Goal: Task Accomplishment & Management: Use online tool/utility

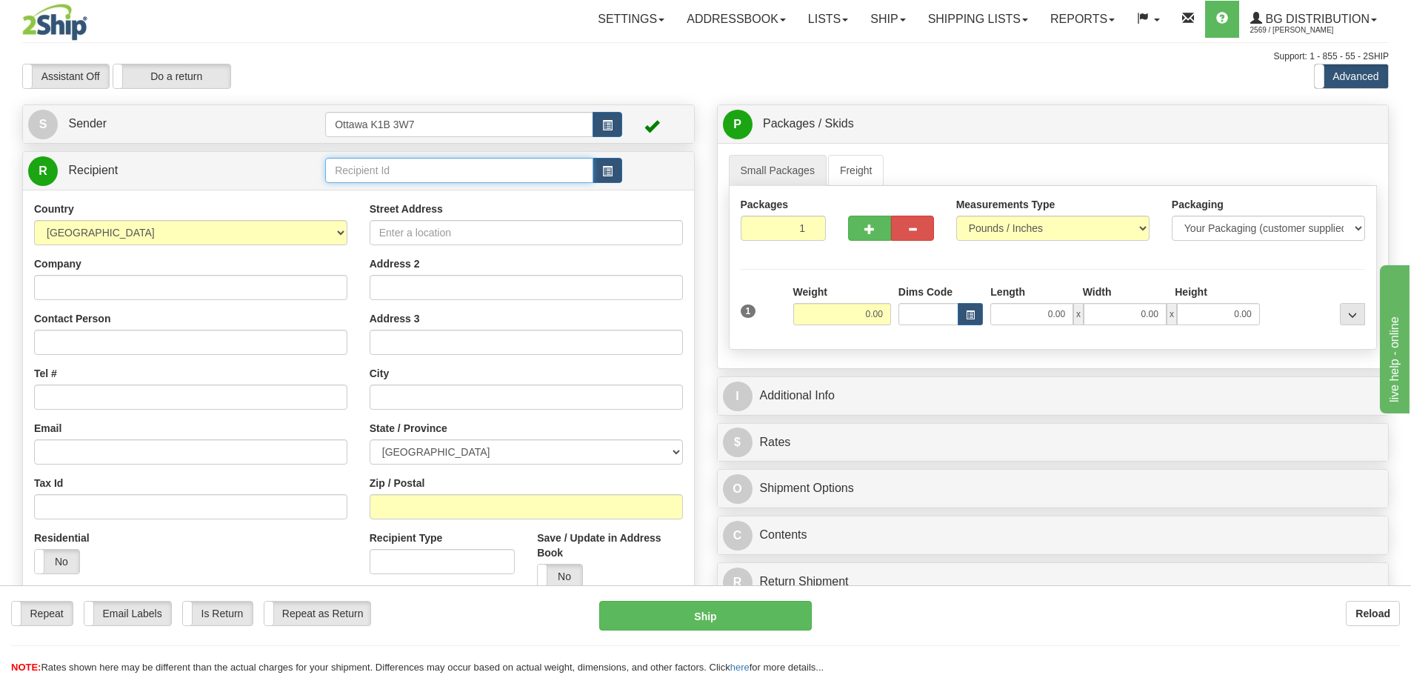
click at [453, 168] on input "text" at bounding box center [459, 170] width 268 height 25
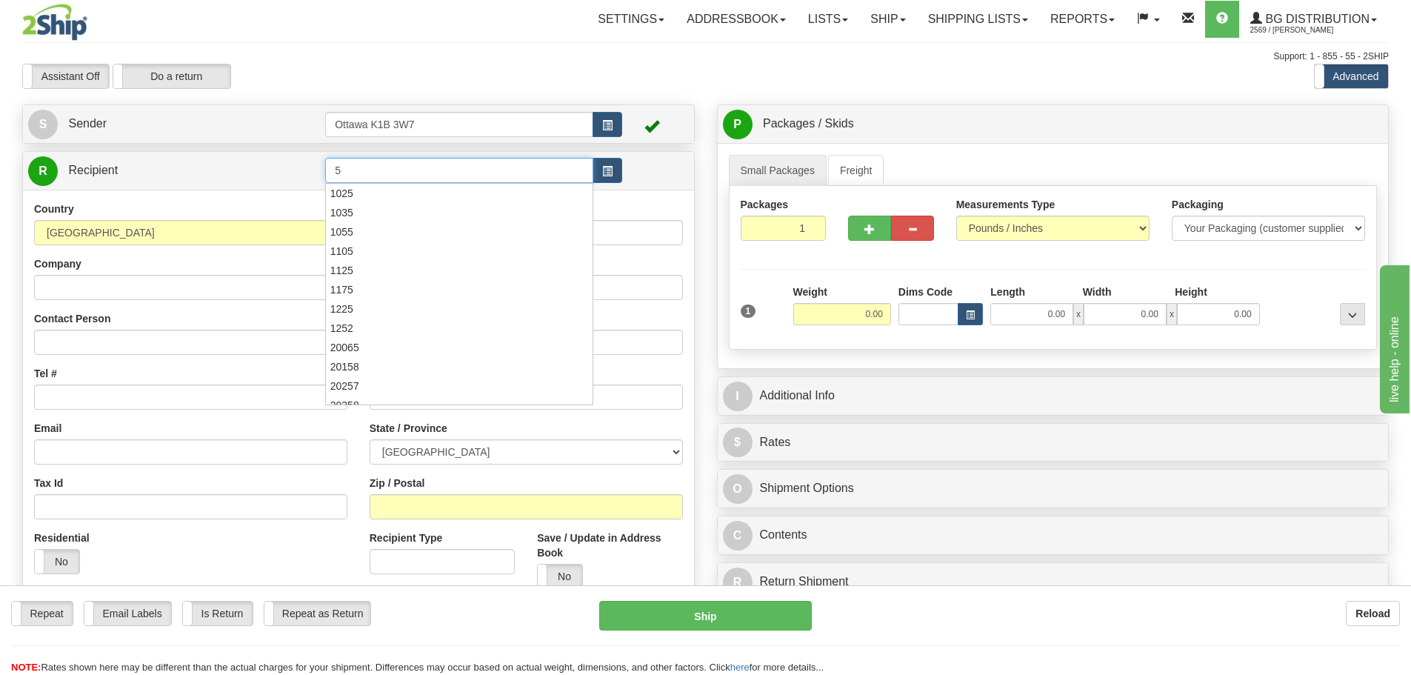
type input "5"
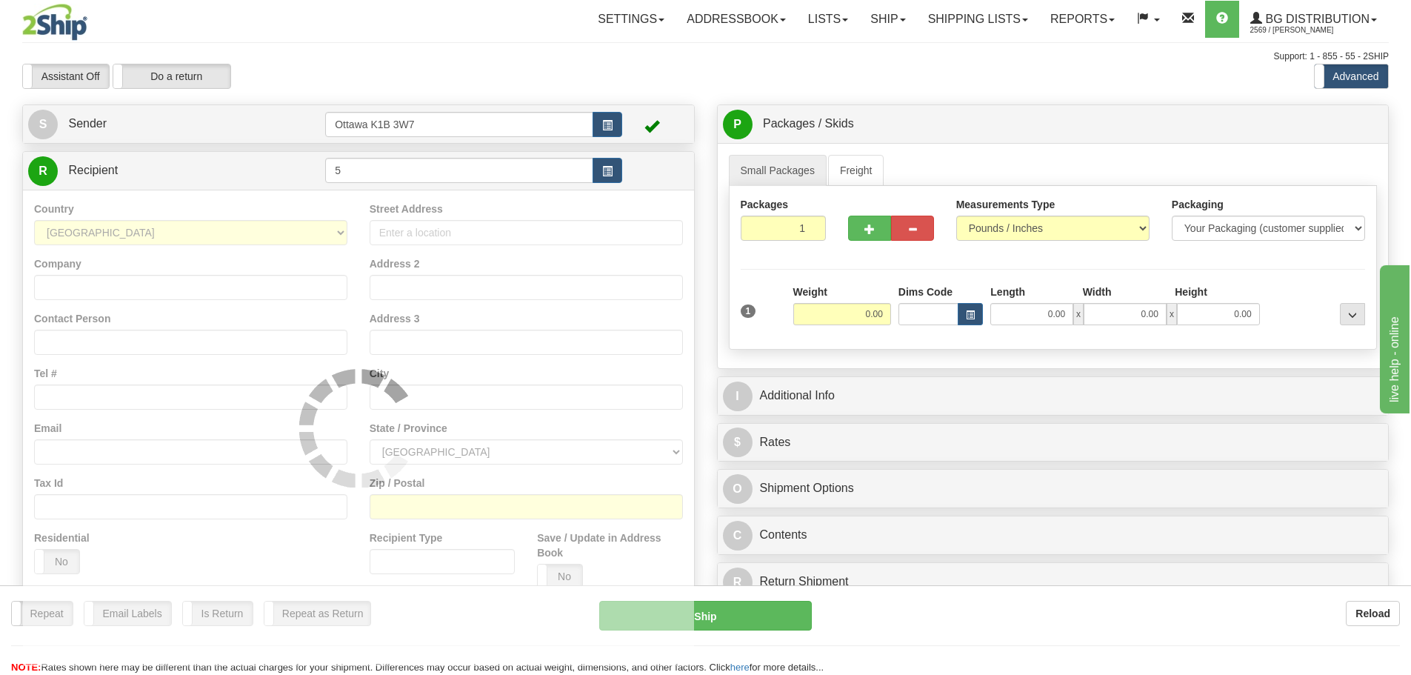
click at [456, 49] on div "Toggle navigation Settings Shipping Preferences Fields Preferences New" at bounding box center [705, 421] width 1411 height 842
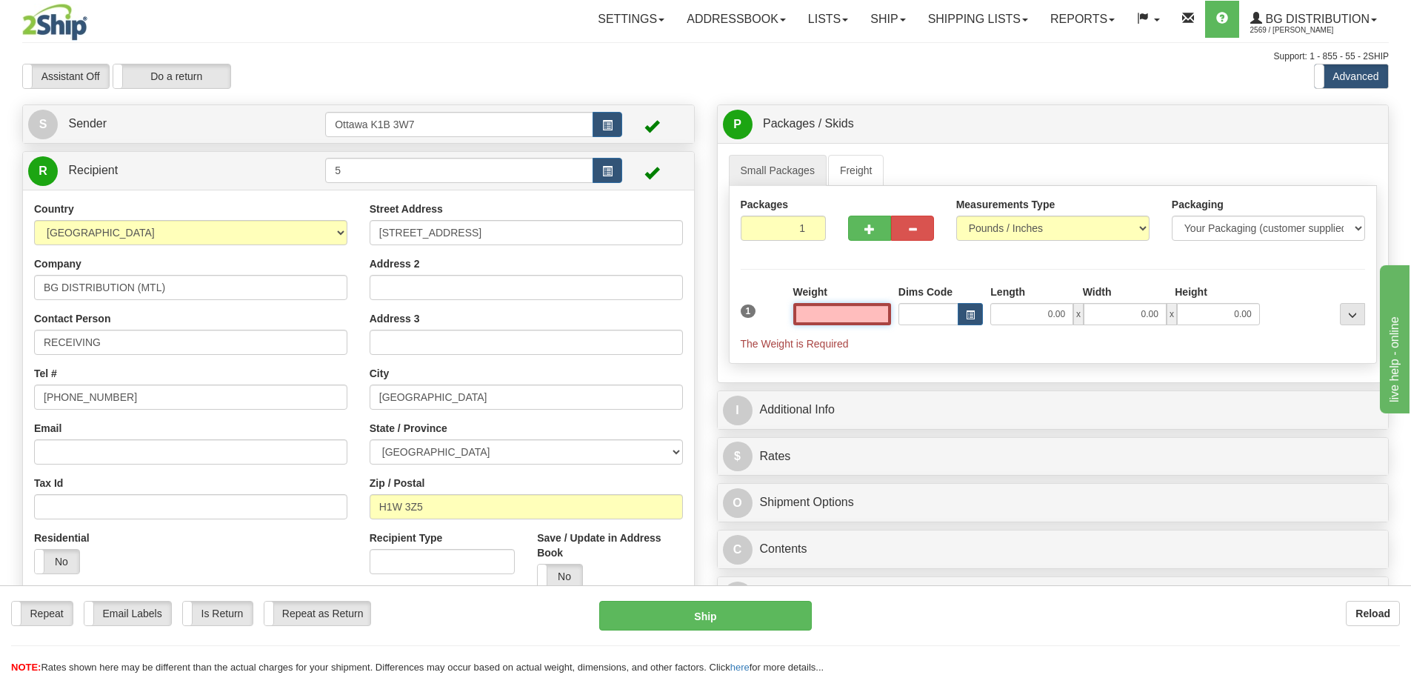
click at [864, 318] on input "text" at bounding box center [842, 314] width 98 height 22
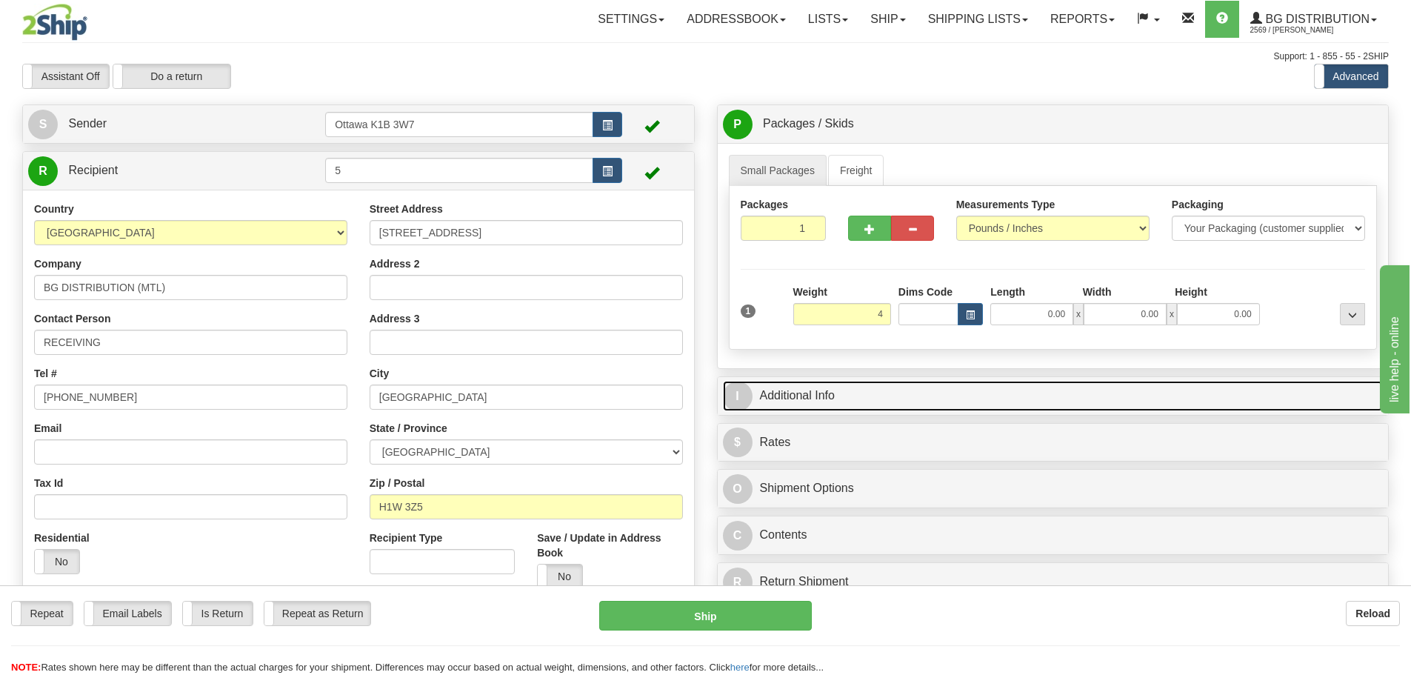
type input "4.00"
click at [1009, 409] on link "I Additional Info" at bounding box center [1053, 396] width 661 height 30
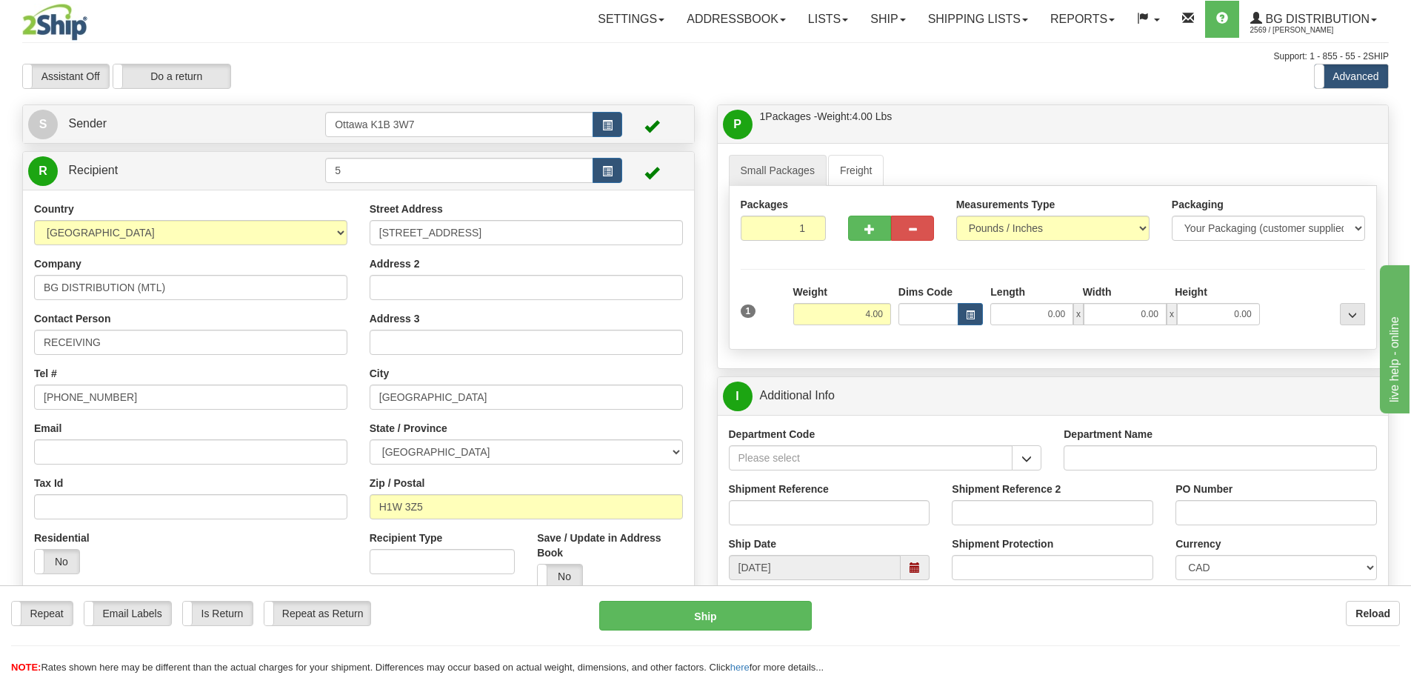
click at [1023, 474] on div "Department Code" at bounding box center [886, 454] width 336 height 55
click at [1023, 468] on button "button" at bounding box center [1027, 457] width 30 height 25
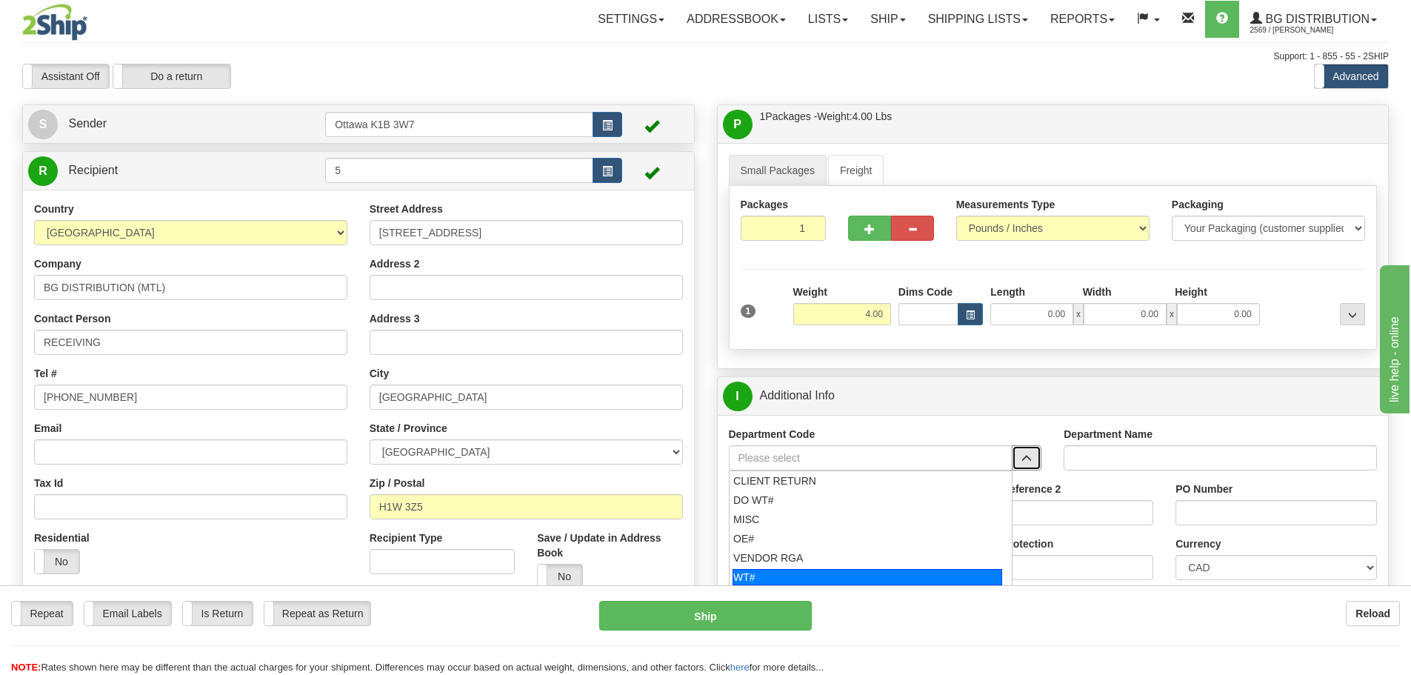
click at [861, 569] on div "WT#" at bounding box center [868, 577] width 270 height 16
type input "WT#"
type input "WAREHOUSE TRANSFERS"
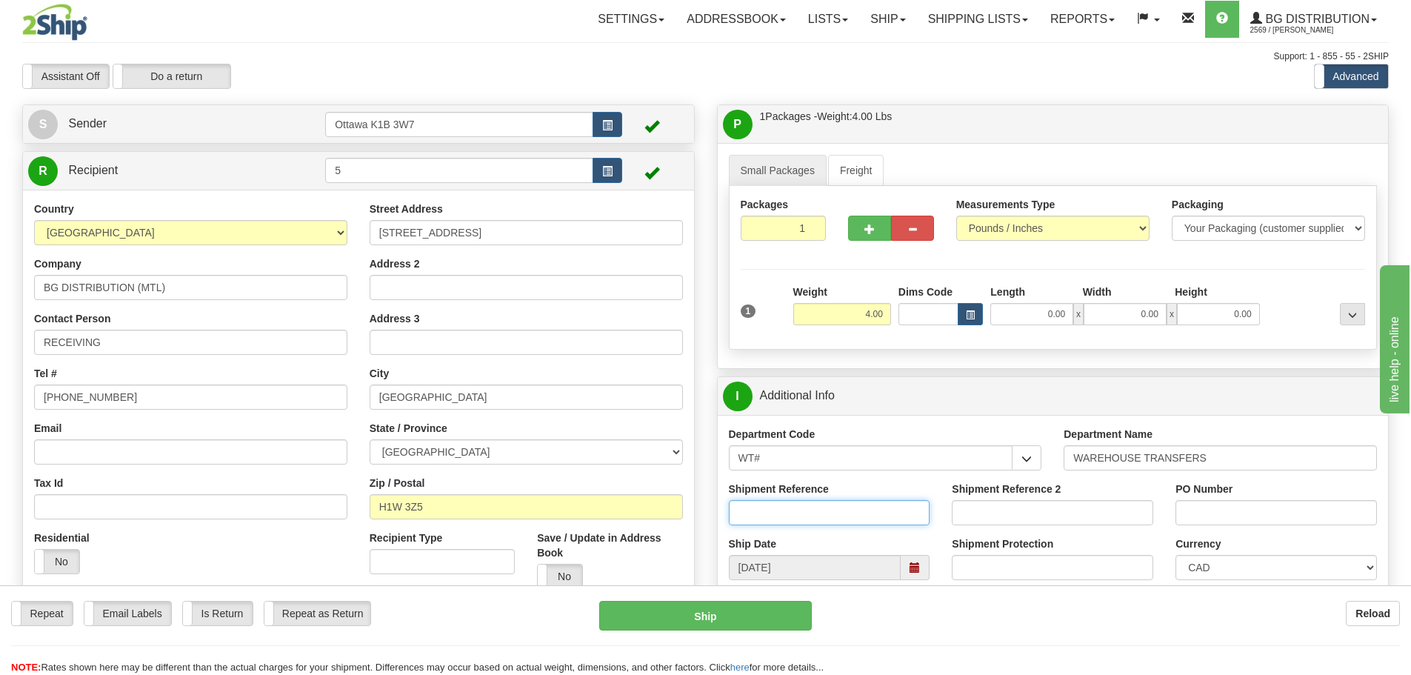
click at [839, 521] on input "Shipment Reference" at bounding box center [829, 512] width 201 height 25
type input "CHRIS W."
type input "CHRIS W"
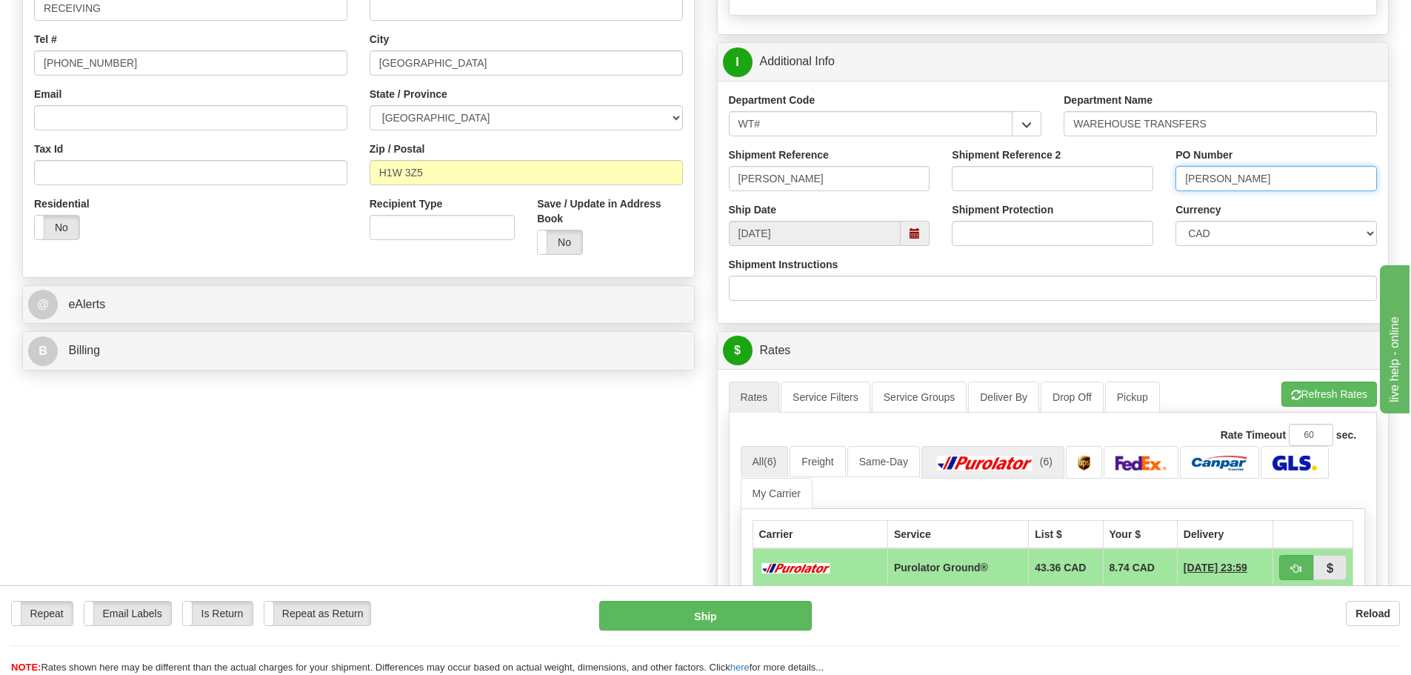
scroll to position [370, 0]
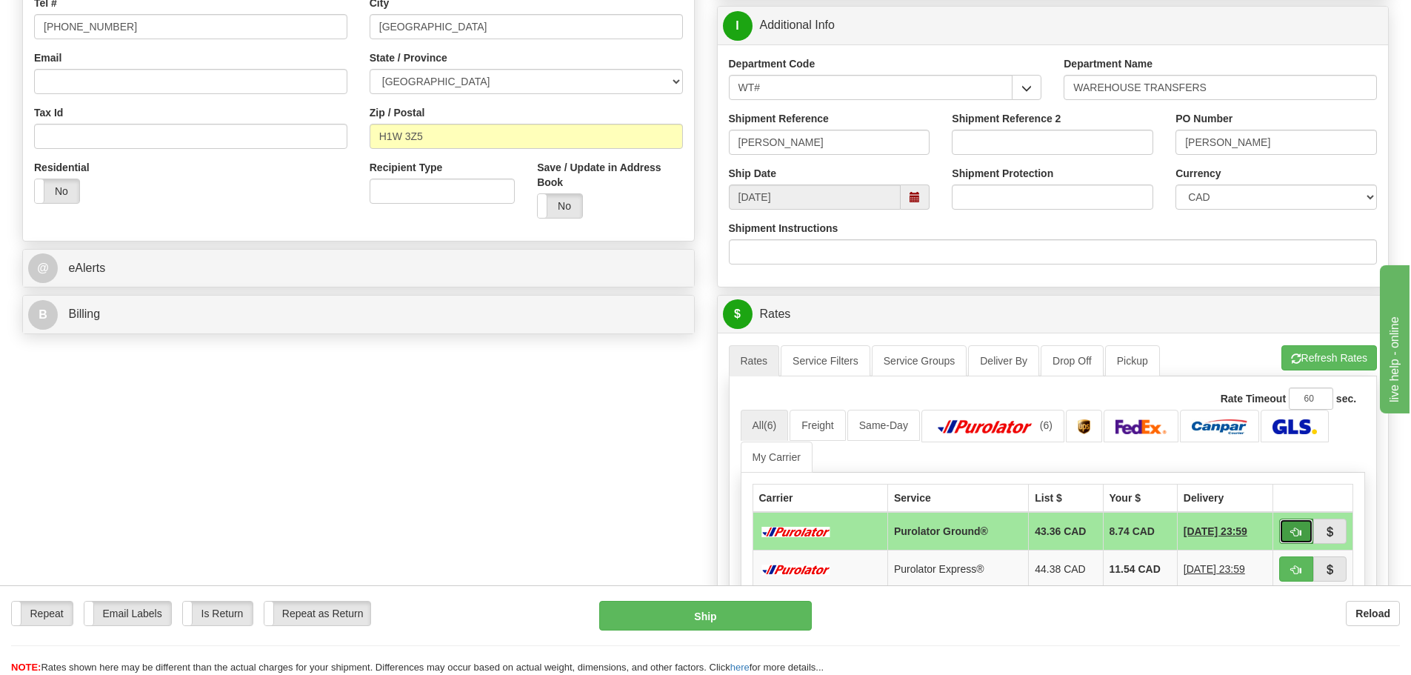
click at [1304, 533] on button "button" at bounding box center [1296, 530] width 34 height 25
type input "260"
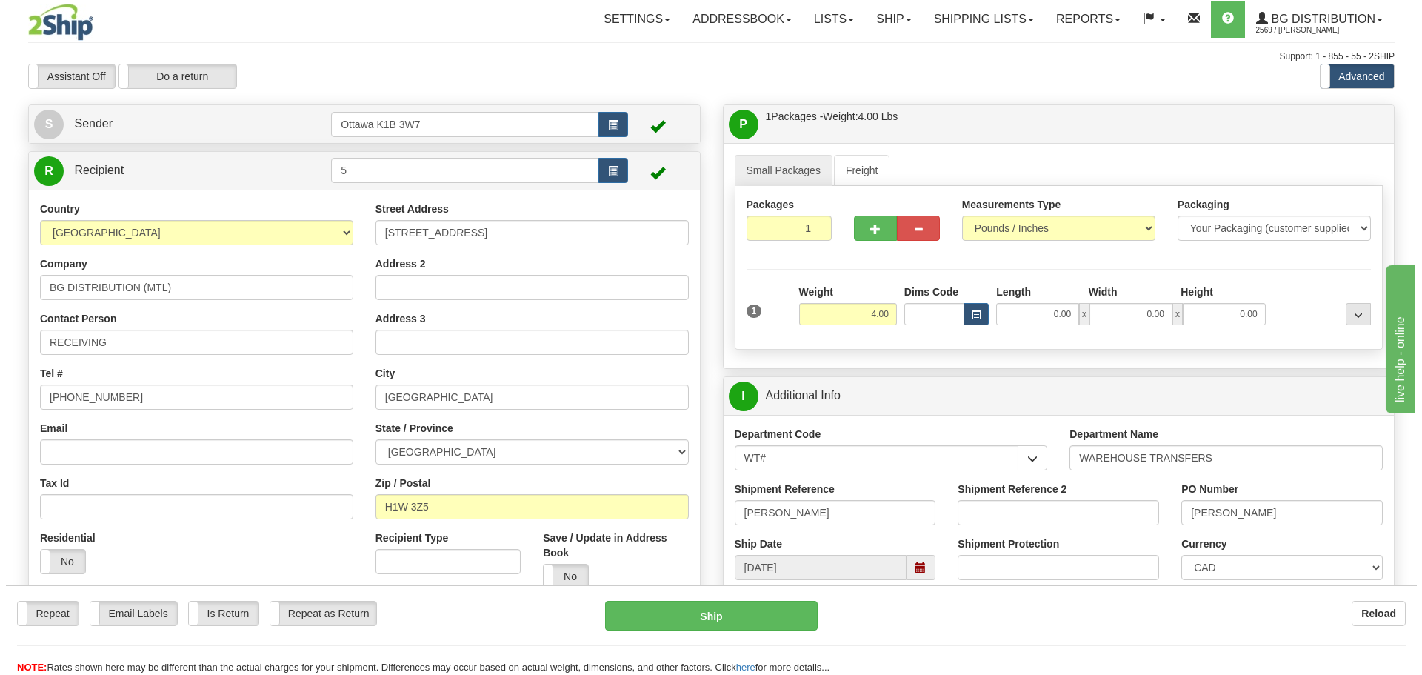
scroll to position [148, 0]
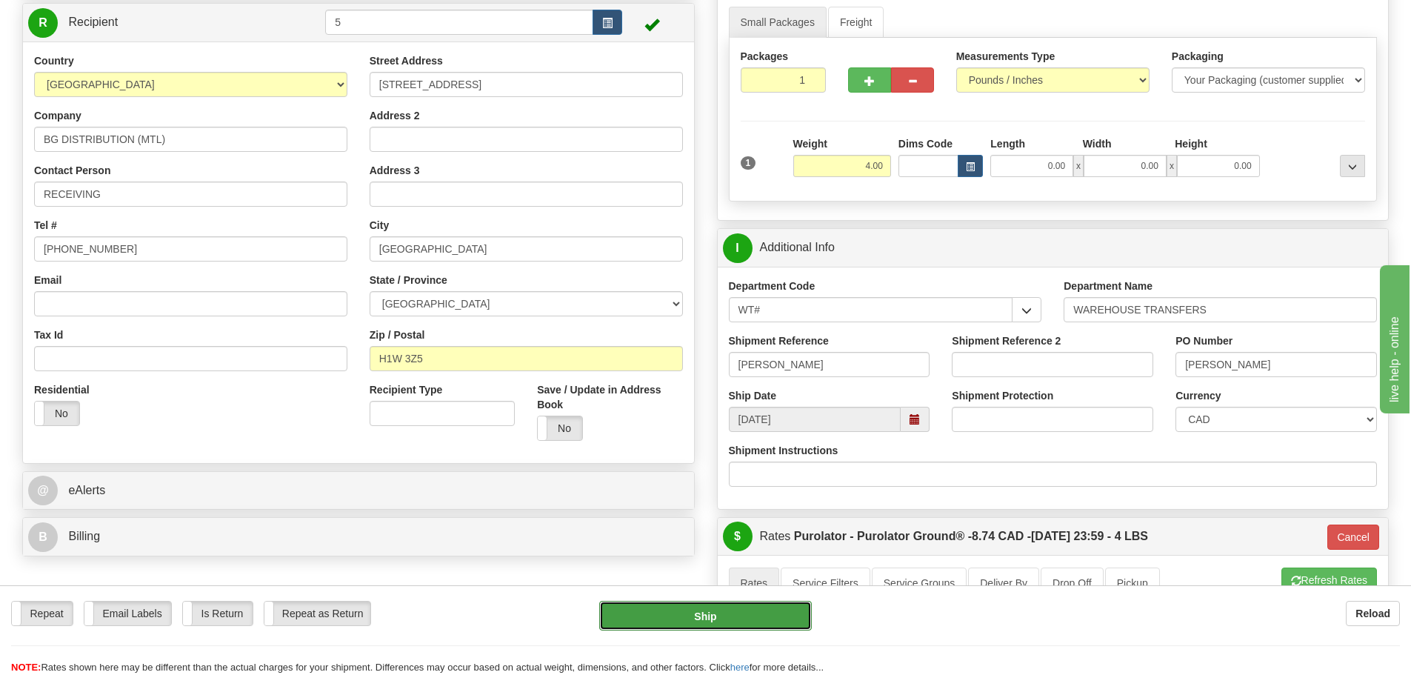
click at [668, 618] on button "Ship" at bounding box center [705, 616] width 213 height 30
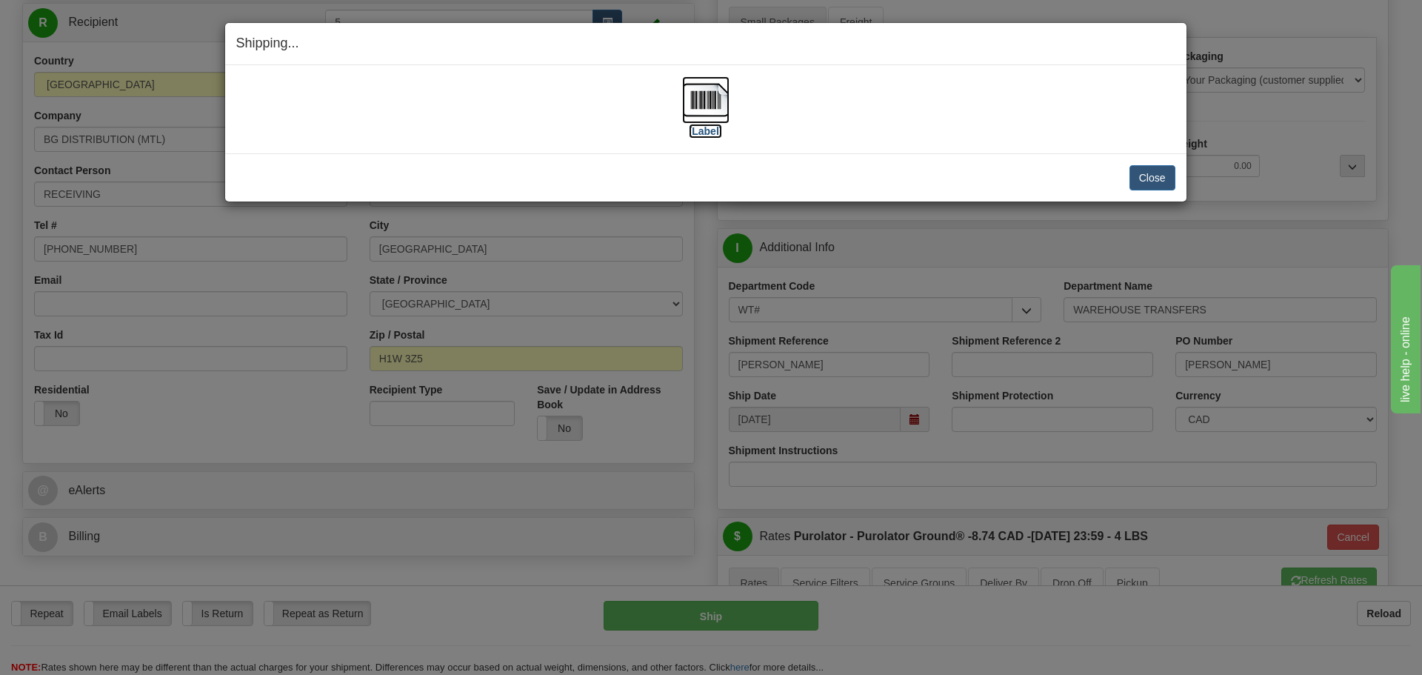
click at [704, 132] on label "[Label]" at bounding box center [706, 131] width 34 height 15
click at [1150, 171] on button "Close" at bounding box center [1153, 177] width 46 height 25
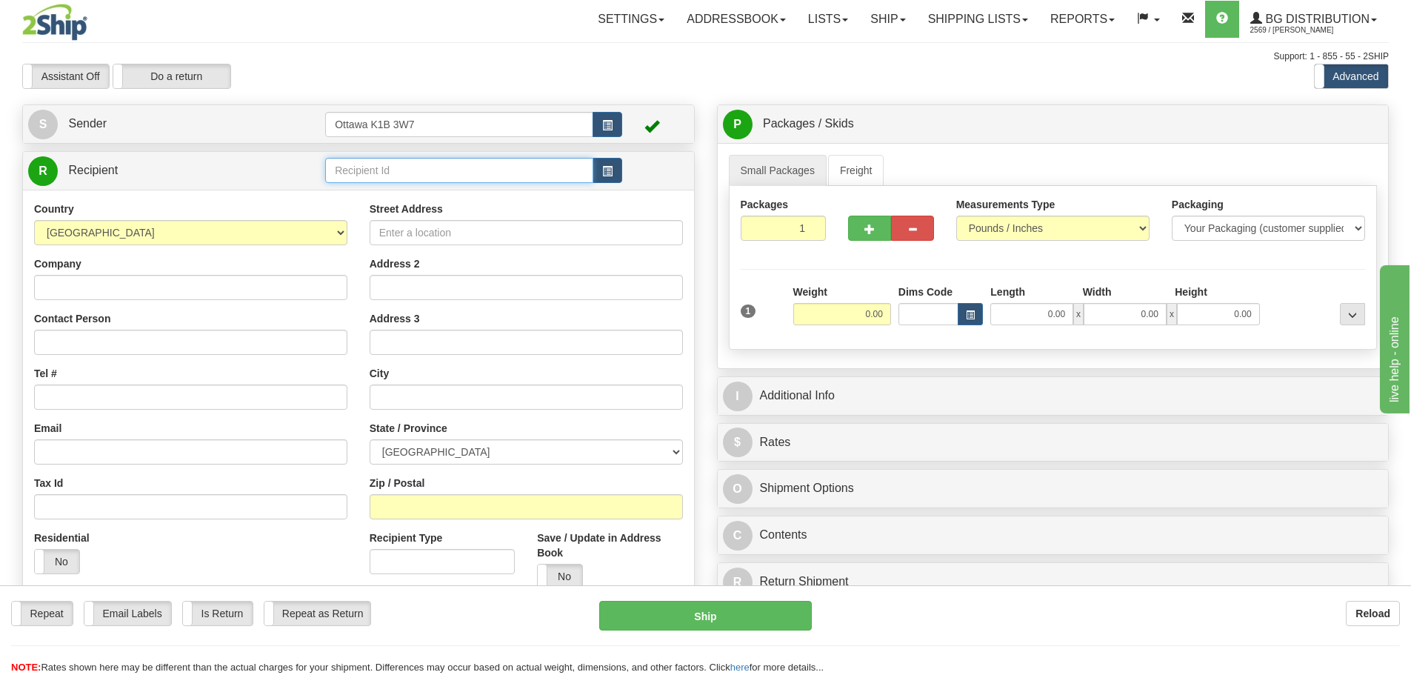
click at [409, 160] on input "text" at bounding box center [459, 170] width 268 height 25
